Goal: Find specific page/section: Find specific page/section

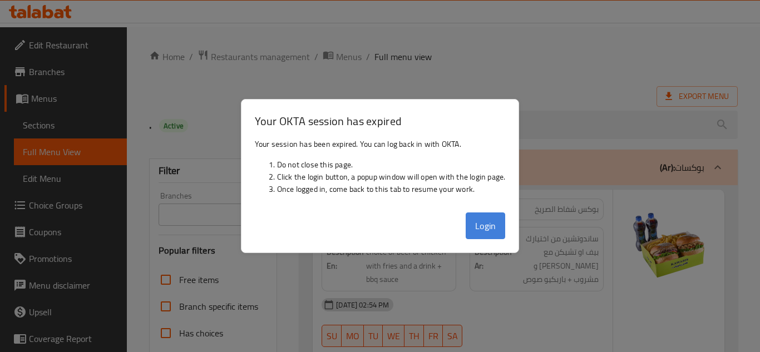
click at [504, 227] on button "Login" at bounding box center [486, 226] width 40 height 27
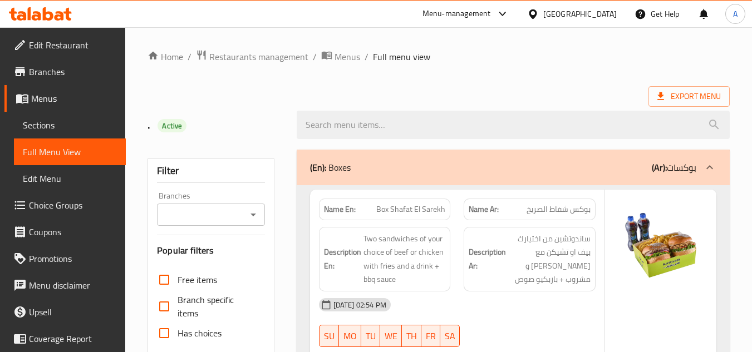
click at [604, 16] on div "[GEOGRAPHIC_DATA]" at bounding box center [579, 14] width 73 height 12
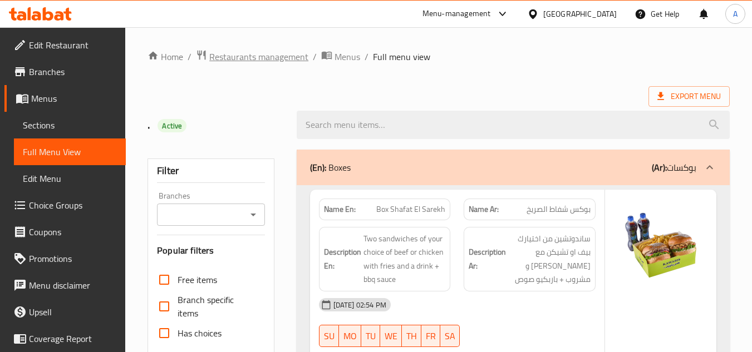
click at [238, 50] on span "Restaurants management" at bounding box center [258, 56] width 99 height 13
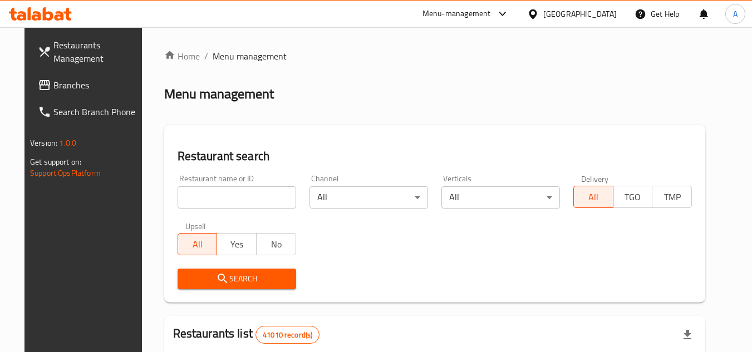
click at [219, 194] on input "search" at bounding box center [237, 197] width 119 height 22
paste input "680667"
type input "680667"
click button "Search" at bounding box center [237, 279] width 119 height 21
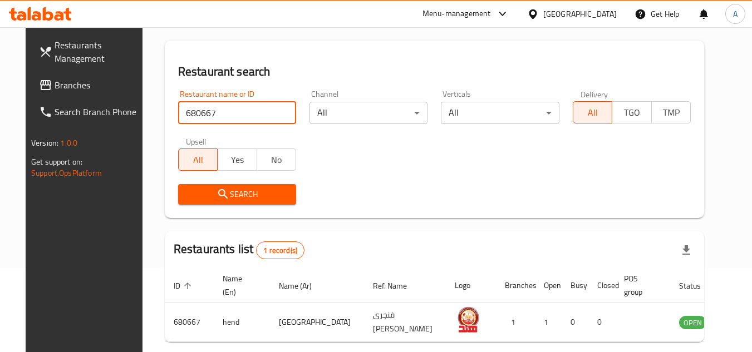
scroll to position [144, 0]
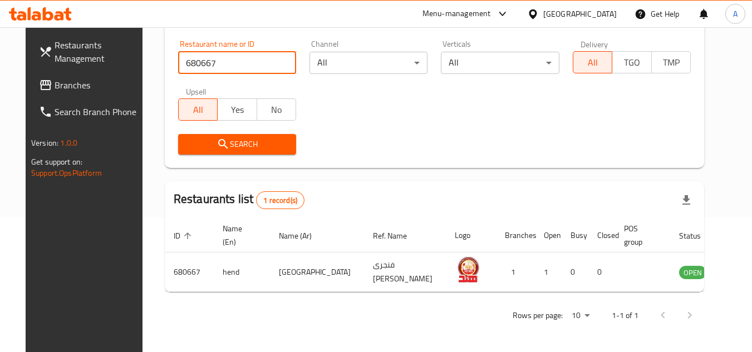
click at [55, 82] on span "Branches" at bounding box center [99, 84] width 88 height 13
